Goal: Task Accomplishment & Management: Manage account settings

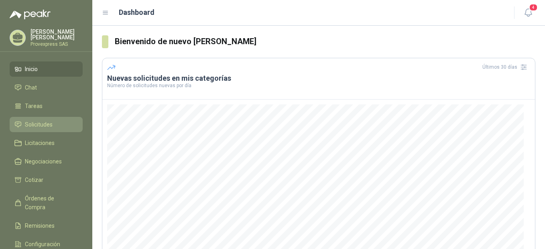
click at [40, 120] on span "Solicitudes" at bounding box center [39, 124] width 28 height 9
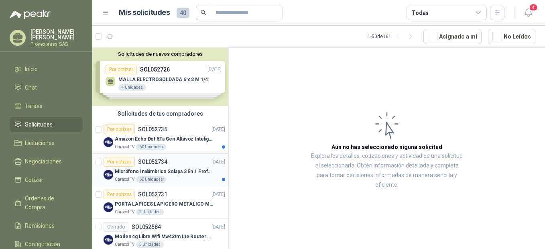
click at [121, 159] on div "Por cotizar" at bounding box center [119, 162] width 31 height 10
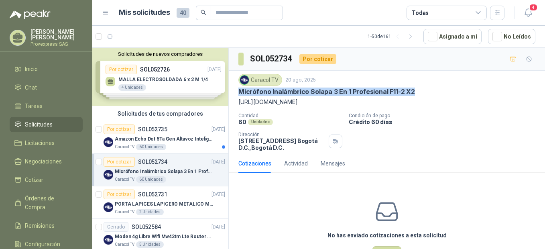
drag, startPoint x: 416, startPoint y: 87, endPoint x: 235, endPoint y: 93, distance: 180.6
click at [235, 93] on div "Caracol TV [DATE] Micrófono Inalámbrico Solapa 3 En 1 Profesional F11-2 X2 [URL…" at bounding box center [387, 112] width 316 height 83
drag, startPoint x: 235, startPoint y: 93, endPoint x: 282, endPoint y: 91, distance: 47.0
copy p "Micrófono Inalámbrico Solapa 3 En 1 Profesional F11-2 X2"
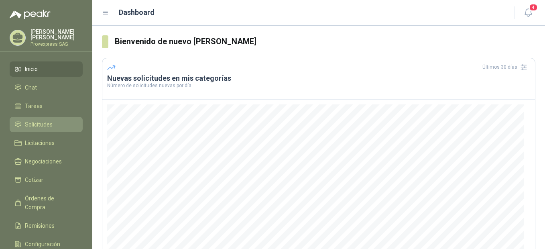
click at [41, 120] on span "Solicitudes" at bounding box center [39, 124] width 28 height 9
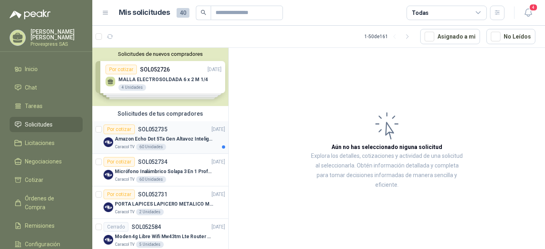
click at [118, 130] on div "Por cotizar" at bounding box center [119, 129] width 31 height 10
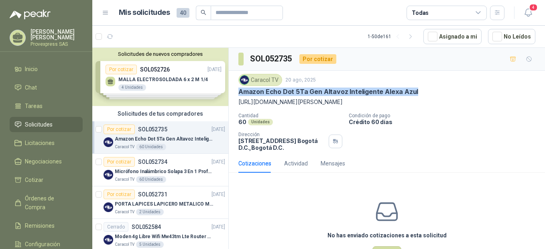
drag, startPoint x: 238, startPoint y: 89, endPoint x: 420, endPoint y: 91, distance: 182.2
click at [420, 91] on div "Amazon Echo Dot 5Ta Gen Altavoz Inteligente Alexa Azul" at bounding box center [386, 91] width 297 height 8
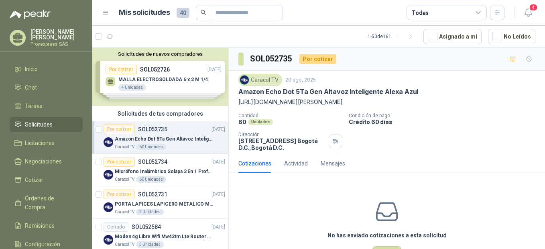
drag, startPoint x: 420, startPoint y: 91, endPoint x: 401, endPoint y: 86, distance: 20.3
drag, startPoint x: 401, startPoint y: 86, endPoint x: 377, endPoint y: 75, distance: 26.4
click at [379, 76] on div "Caracol TV 20 ago, 2025" at bounding box center [386, 80] width 297 height 12
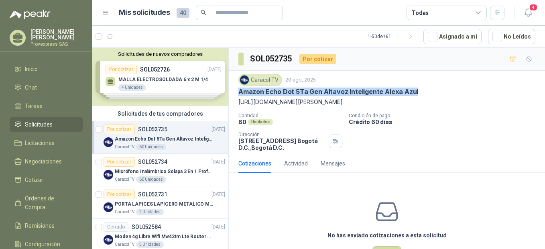
drag, startPoint x: 240, startPoint y: 94, endPoint x: 416, endPoint y: 89, distance: 176.2
click at [416, 89] on div "Amazon Echo Dot 5Ta Gen Altavoz Inteligente Alexa Azul" at bounding box center [386, 91] width 297 height 8
drag, startPoint x: 416, startPoint y: 89, endPoint x: 404, endPoint y: 89, distance: 11.2
copy p "Amazon Echo Dot 5Ta Gen Altavoz Inteligente Alexa Azul"
click at [118, 158] on div "Por cotizar" at bounding box center [119, 162] width 31 height 10
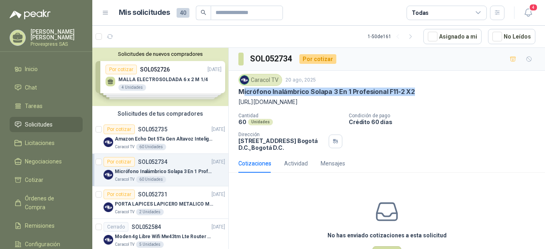
drag, startPoint x: 414, startPoint y: 88, endPoint x: 244, endPoint y: 96, distance: 170.3
click at [244, 96] on div "Micrófono Inalámbrico Solapa 3 En 1 Profesional F11-2 X2" at bounding box center [386, 91] width 297 height 8
drag, startPoint x: 244, startPoint y: 96, endPoint x: 233, endPoint y: 90, distance: 12.6
click at [233, 90] on div "Caracol TV [DATE] Micrófono Inalámbrico Solapa 3 En 1 Profesional F11-2 X2 [URL…" at bounding box center [387, 112] width 316 height 83
drag, startPoint x: 236, startPoint y: 90, endPoint x: 431, endPoint y: 80, distance: 195.2
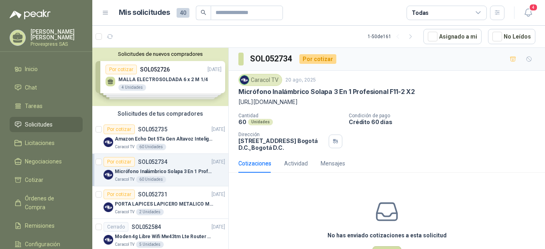
click at [417, 85] on div "Caracol TV [DATE] Micrófono Inalámbrico Solapa 3 En 1 Profesional F11-2 X2 [URL…" at bounding box center [387, 112] width 316 height 83
drag, startPoint x: 420, startPoint y: 91, endPoint x: 234, endPoint y: 92, distance: 185.8
click at [234, 92] on div "Caracol TV [DATE] Micrófono Inalámbrico Solapa 3 En 1 Profesional F11-2 X2 [URL…" at bounding box center [387, 112] width 316 height 83
copy p "Micrófono Inalámbrico Solapa 3 En 1 Profesional F11-2 X2"
